Goal: Task Accomplishment & Management: Manage account settings

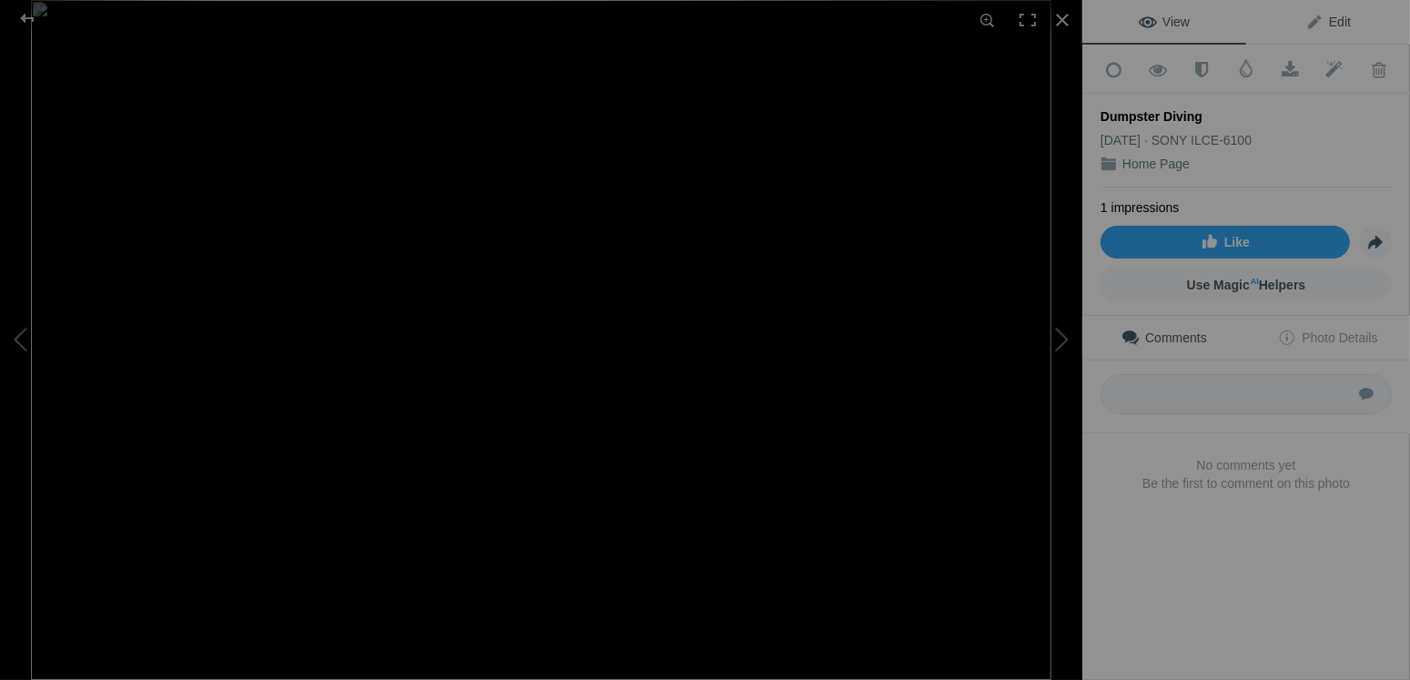
click at [1321, 18] on span "Edit" at bounding box center [1328, 22] width 46 height 15
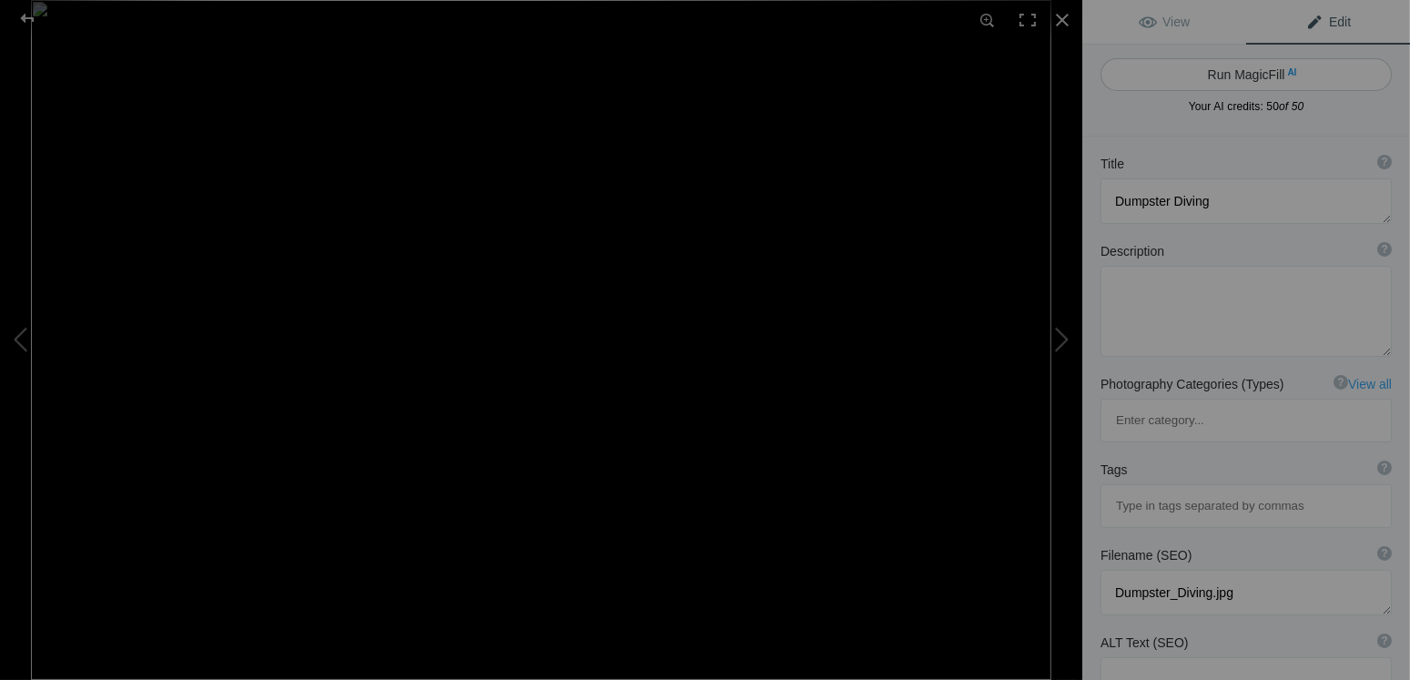
click at [1252, 76] on button "Run MagicFill AI" at bounding box center [1246, 74] width 291 height 33
type textarea "Urban Exploration: A Night of Dumpster Diving Adventure"
type textarea "This captivating image captures the essence of urban exploration, showcasing a …"
type textarea "urban-exploration-dumpster-diving.jpg"
type textarea "A figure engaged in dumpster diving in a graffiti-covered alleyway at night."
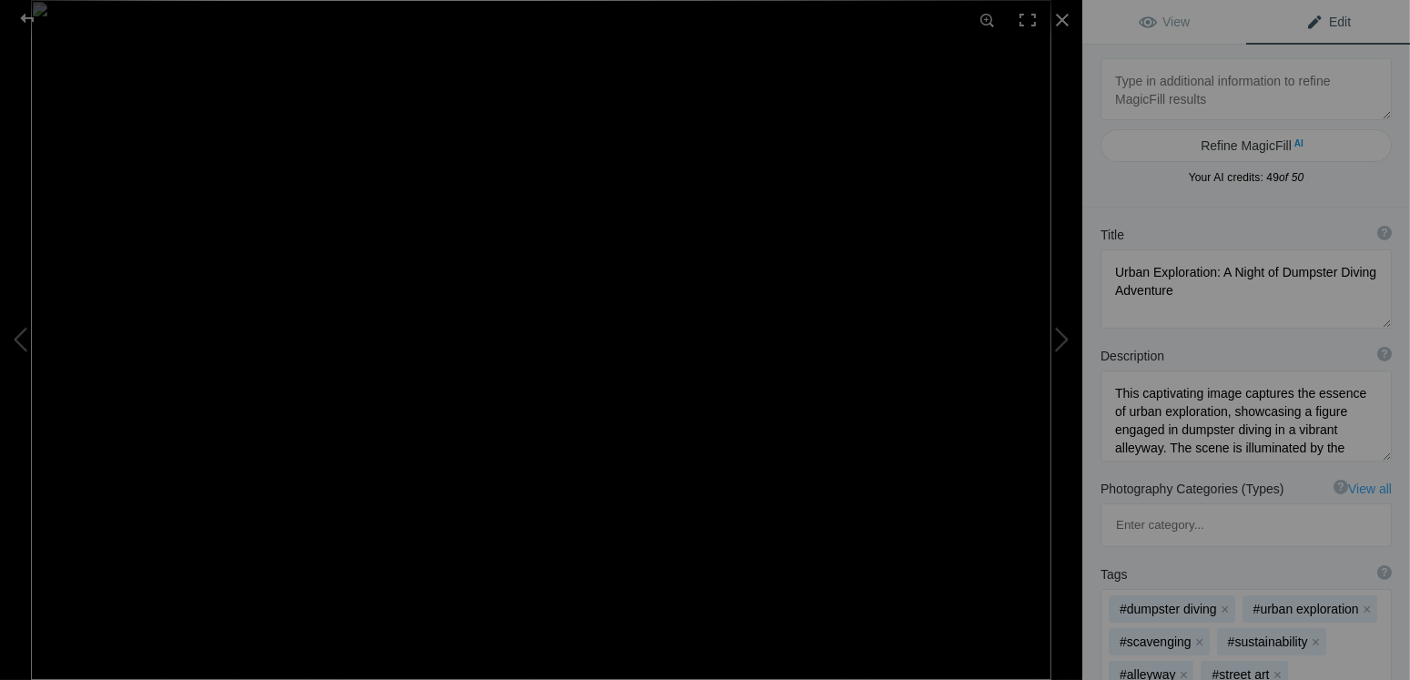
drag, startPoint x: 1373, startPoint y: 290, endPoint x: 1343, endPoint y: 325, distance: 45.8
click at [1343, 325] on textarea at bounding box center [1246, 288] width 291 height 79
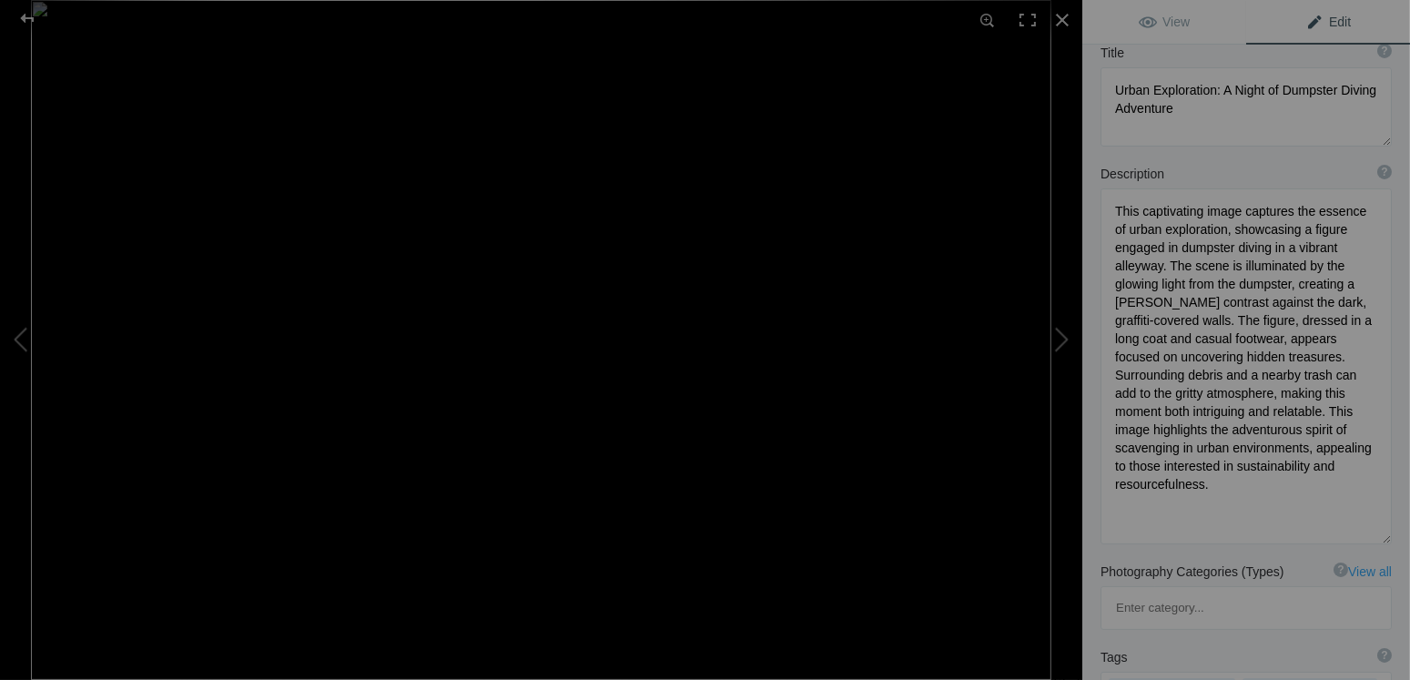
drag, startPoint x: 1370, startPoint y: 275, endPoint x: 1323, endPoint y: 537, distance: 266.4
click at [1323, 537] on textarea at bounding box center [1246, 366] width 291 height 356
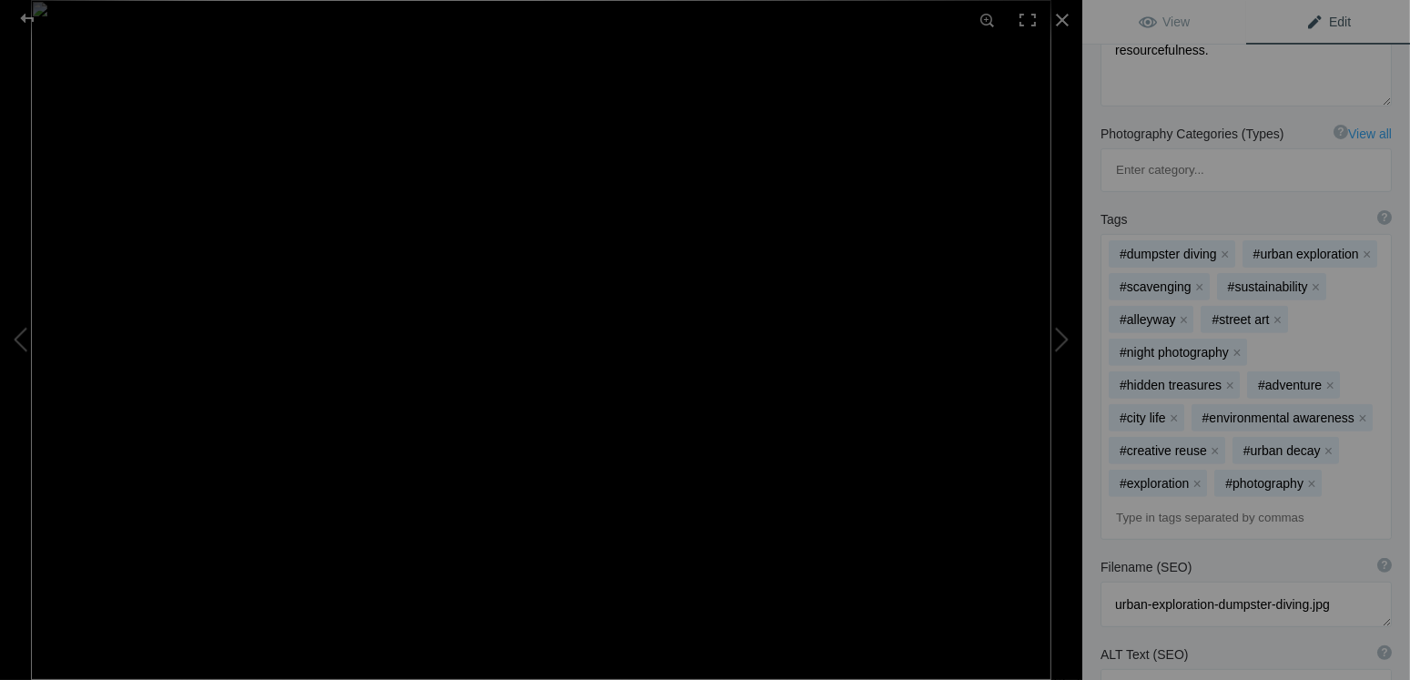
scroll to position [819, 0]
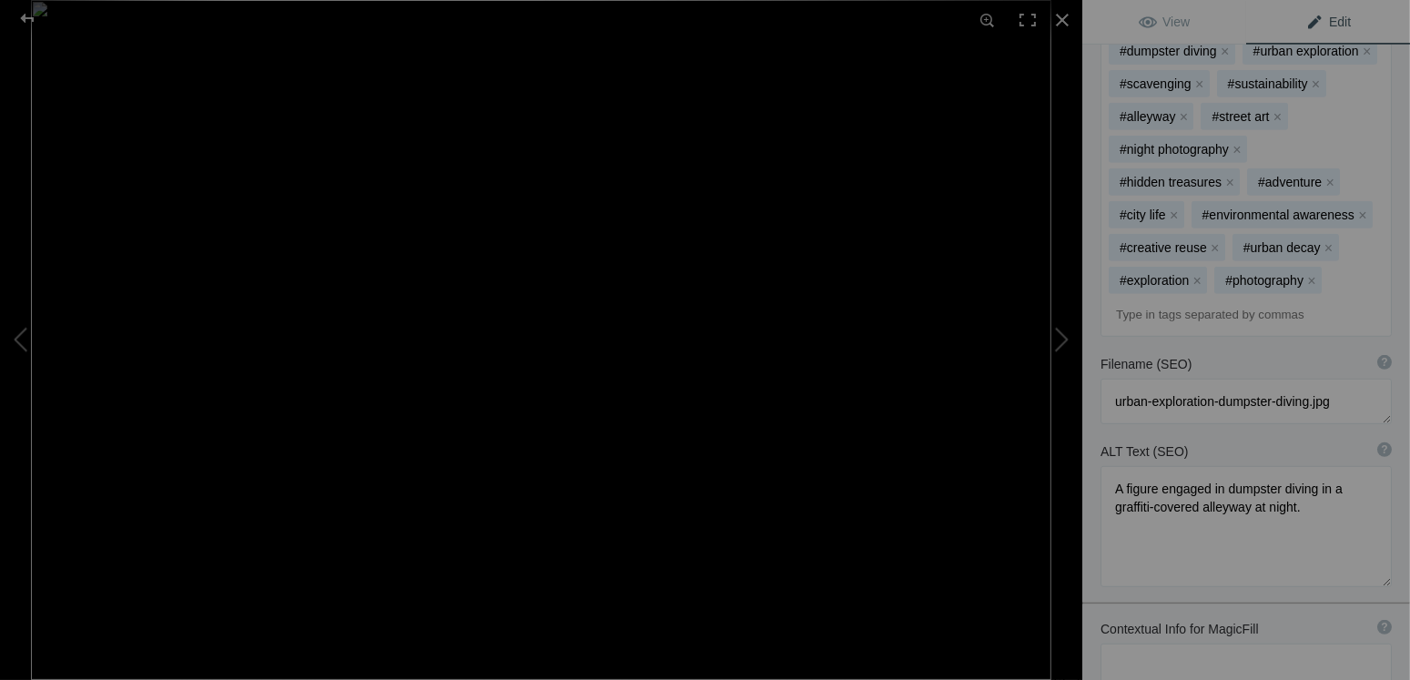
drag, startPoint x: 1375, startPoint y: 417, endPoint x: 1343, endPoint y: 490, distance: 79.9
click at [1343, 490] on textarea at bounding box center [1246, 526] width 291 height 121
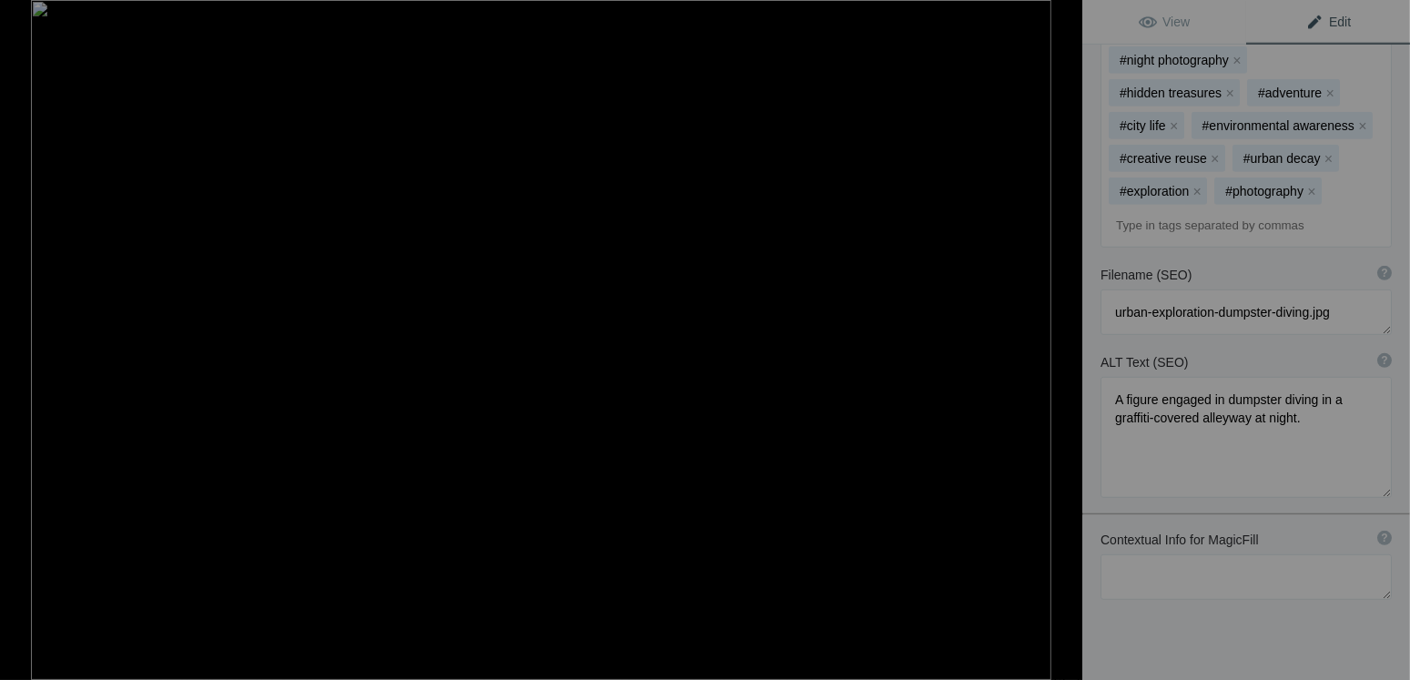
scroll to position [726, 0]
